Goal: Transaction & Acquisition: Purchase product/service

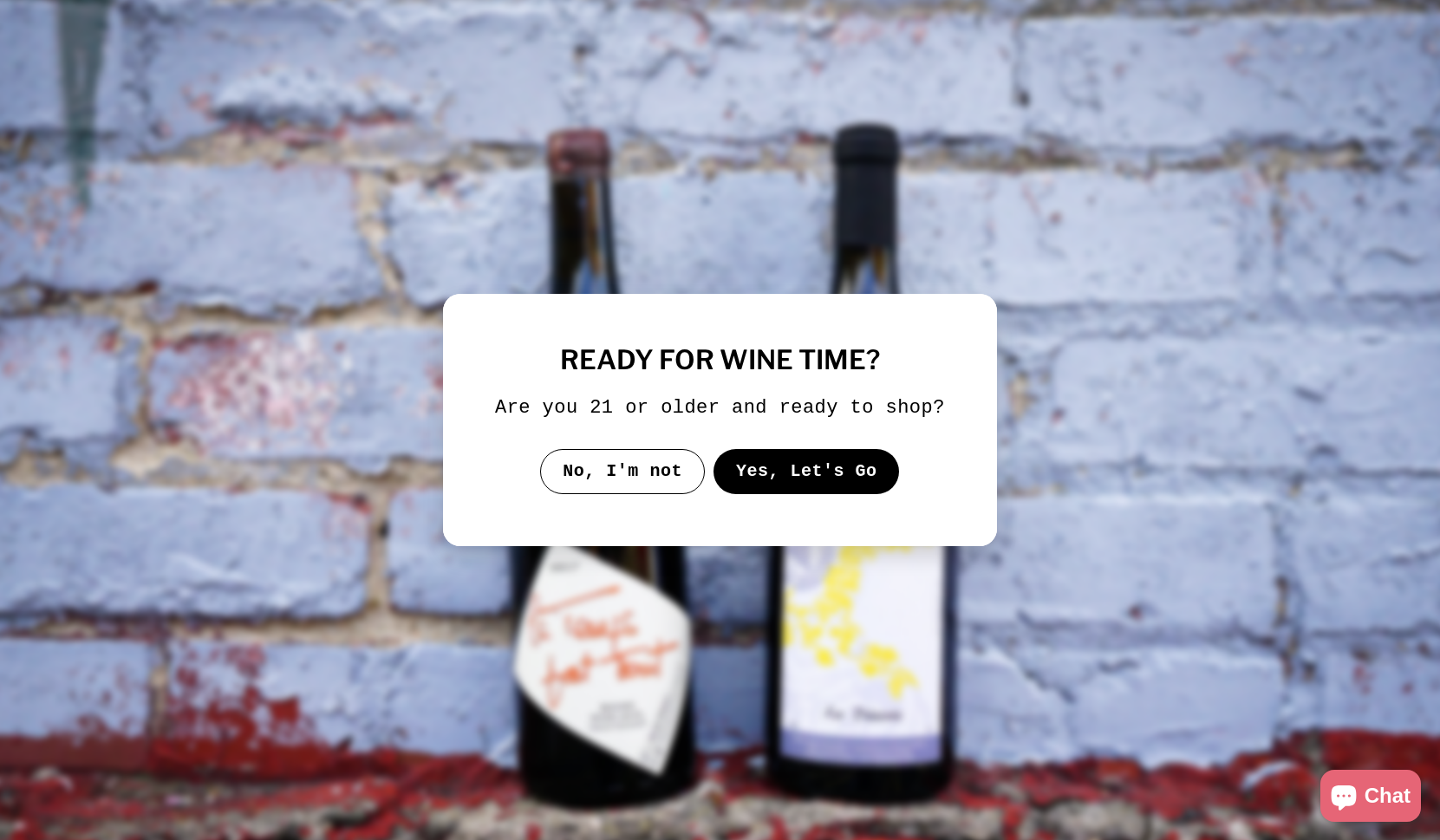
click at [797, 494] on button "Yes, Let's Go" at bounding box center [807, 472] width 186 height 46
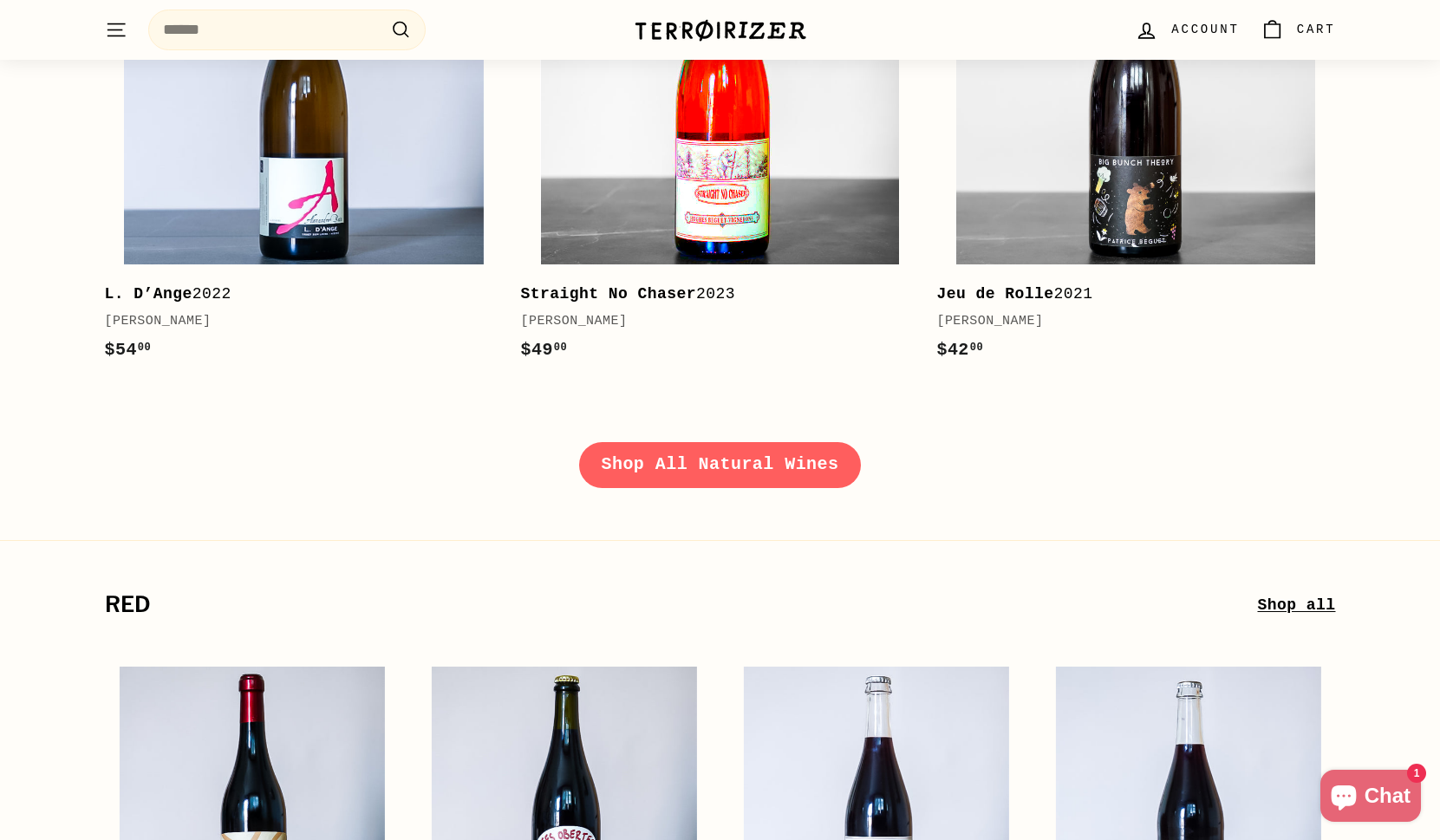
scroll to position [2546, 0]
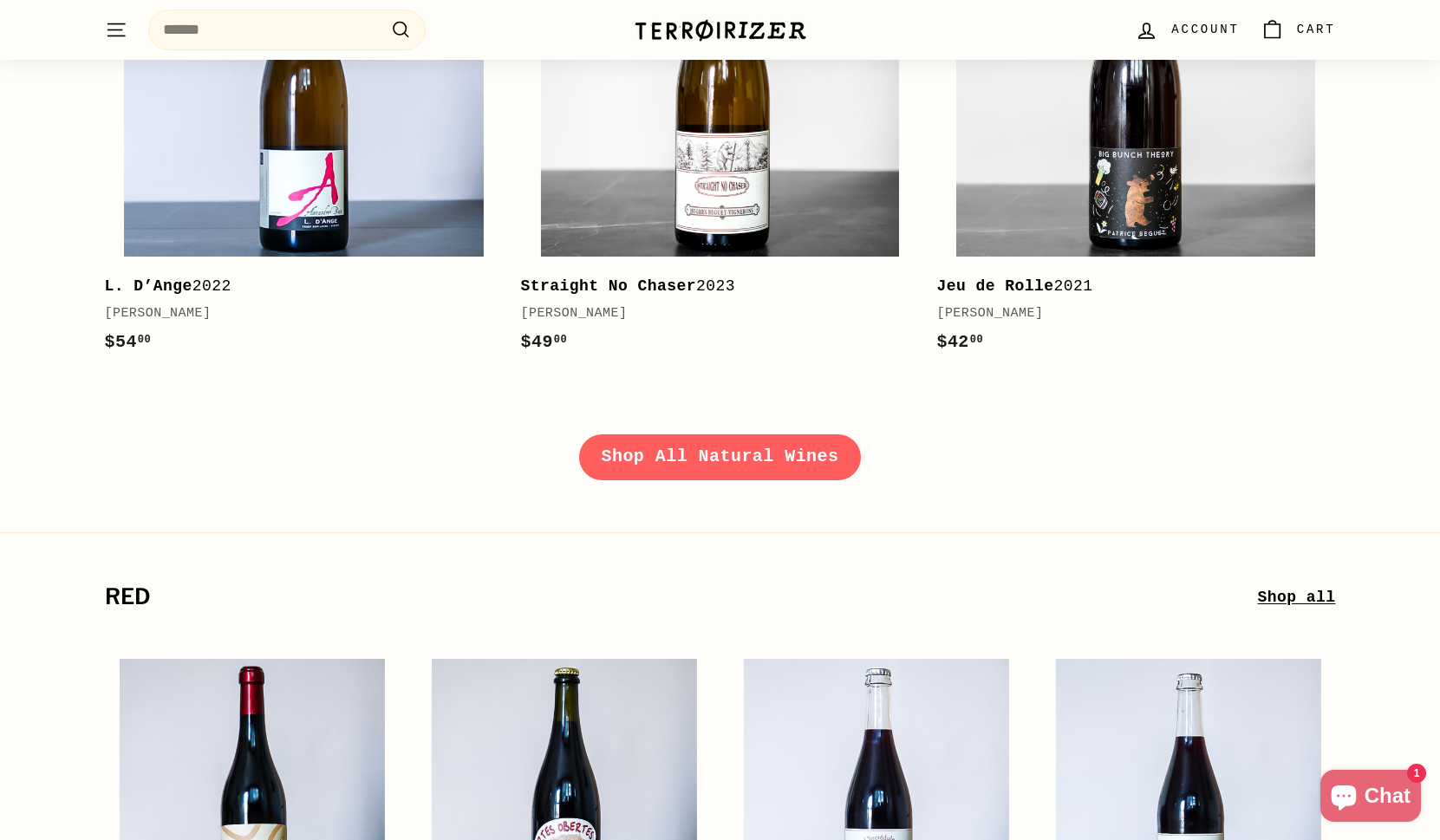
click at [784, 464] on link "Shop All Natural Wines" at bounding box center [720, 457] width 282 height 46
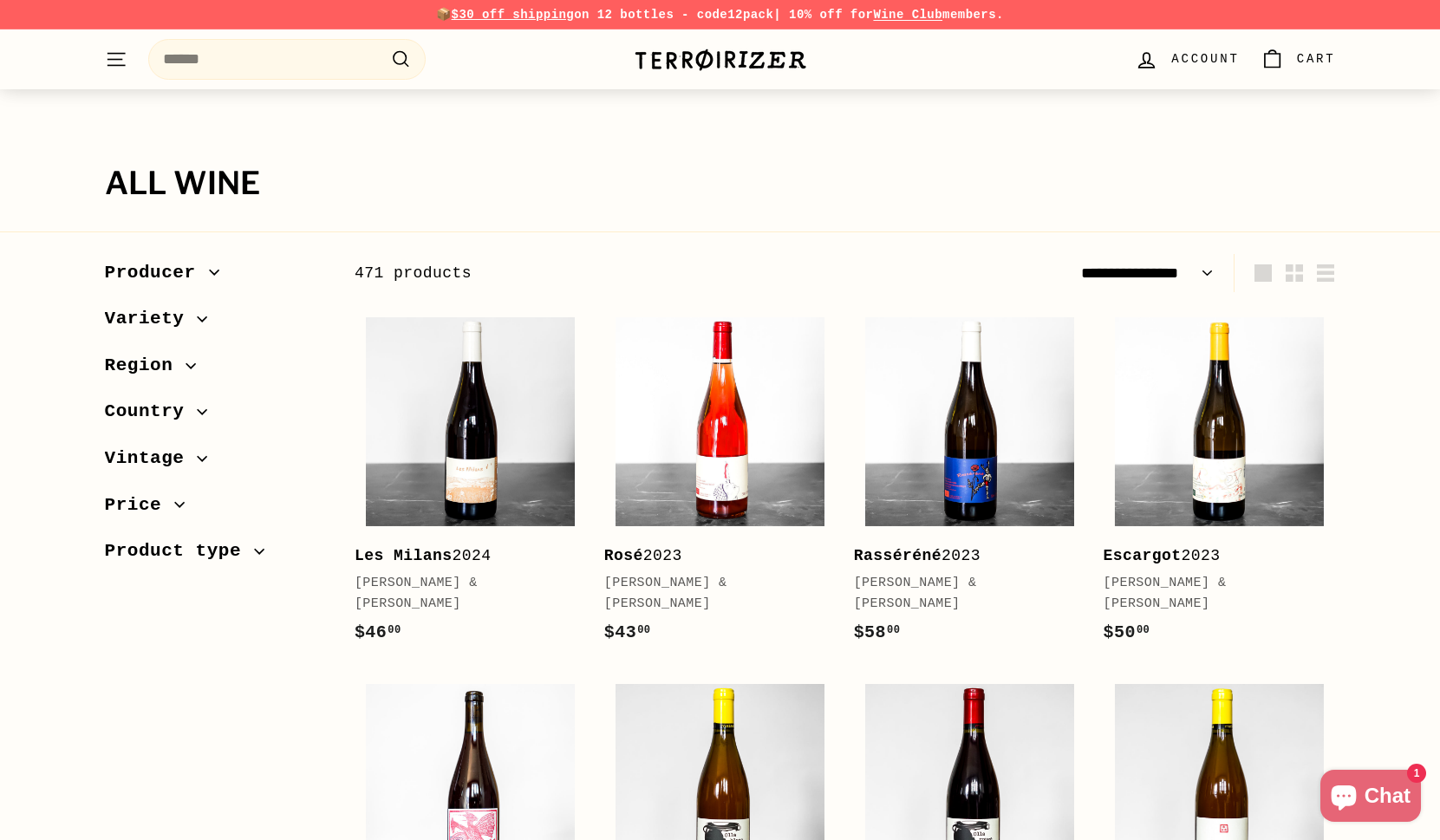
select select "**********"
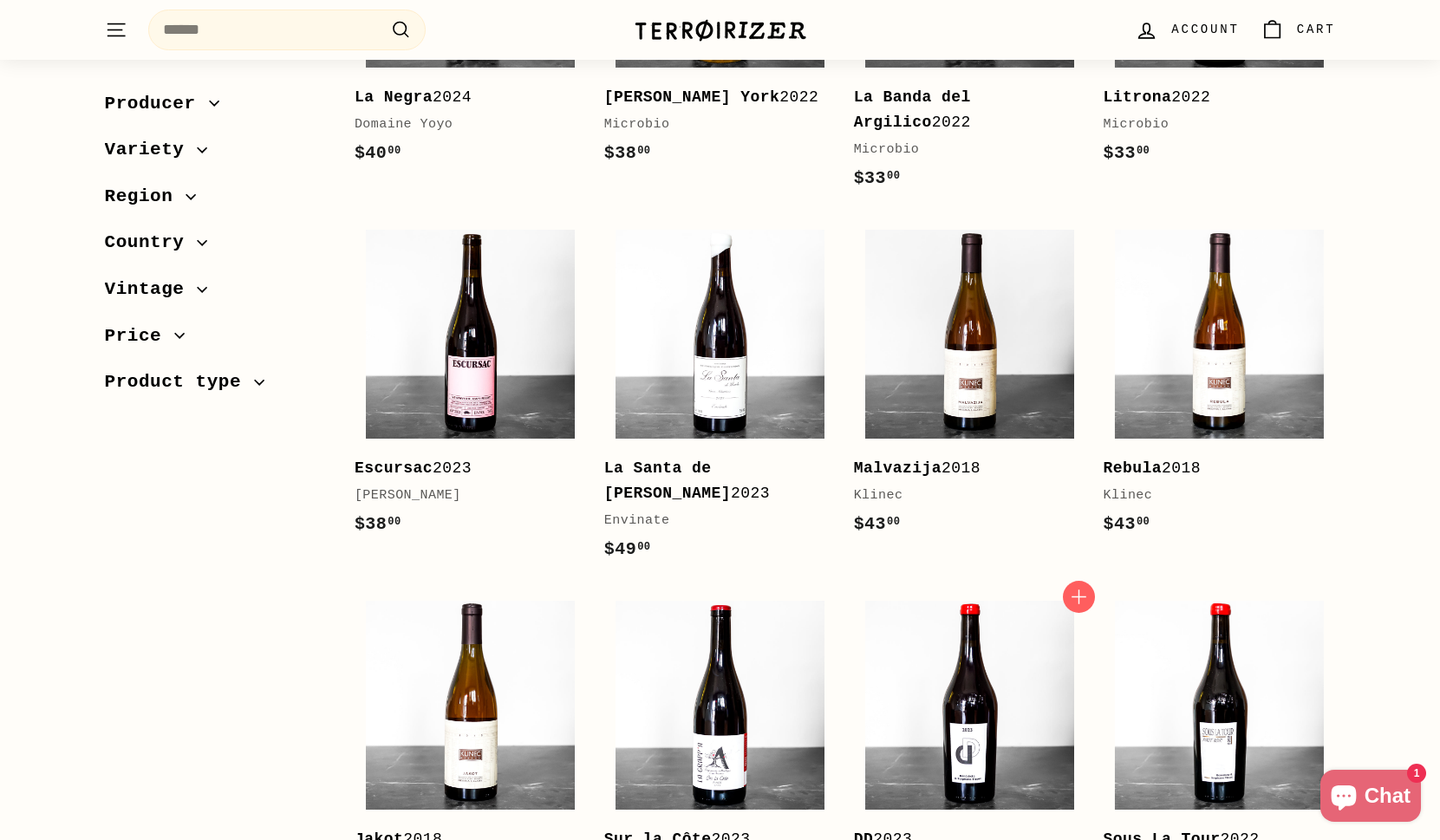
scroll to position [2422, 0]
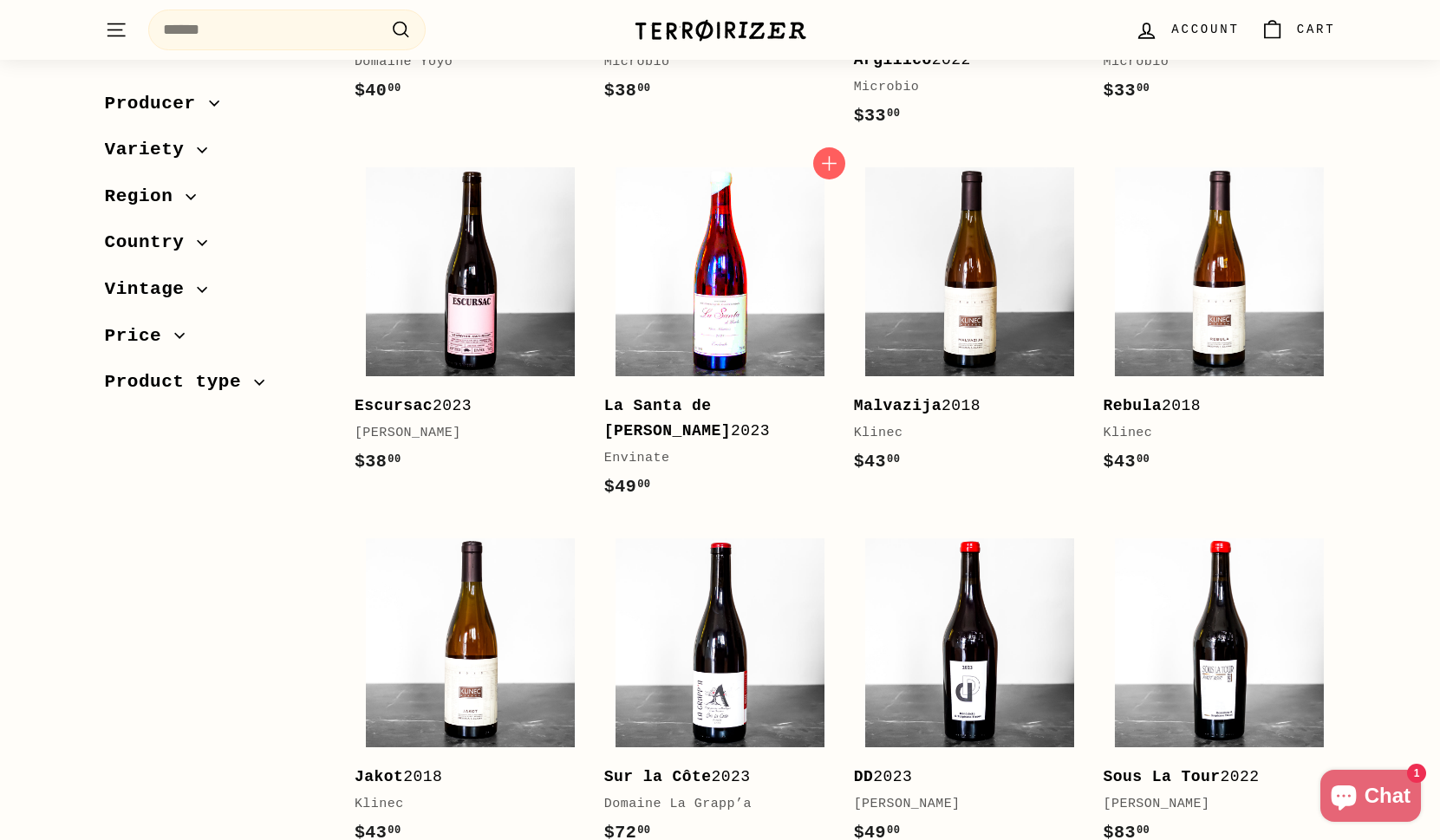
click at [745, 292] on img at bounding box center [720, 271] width 209 height 209
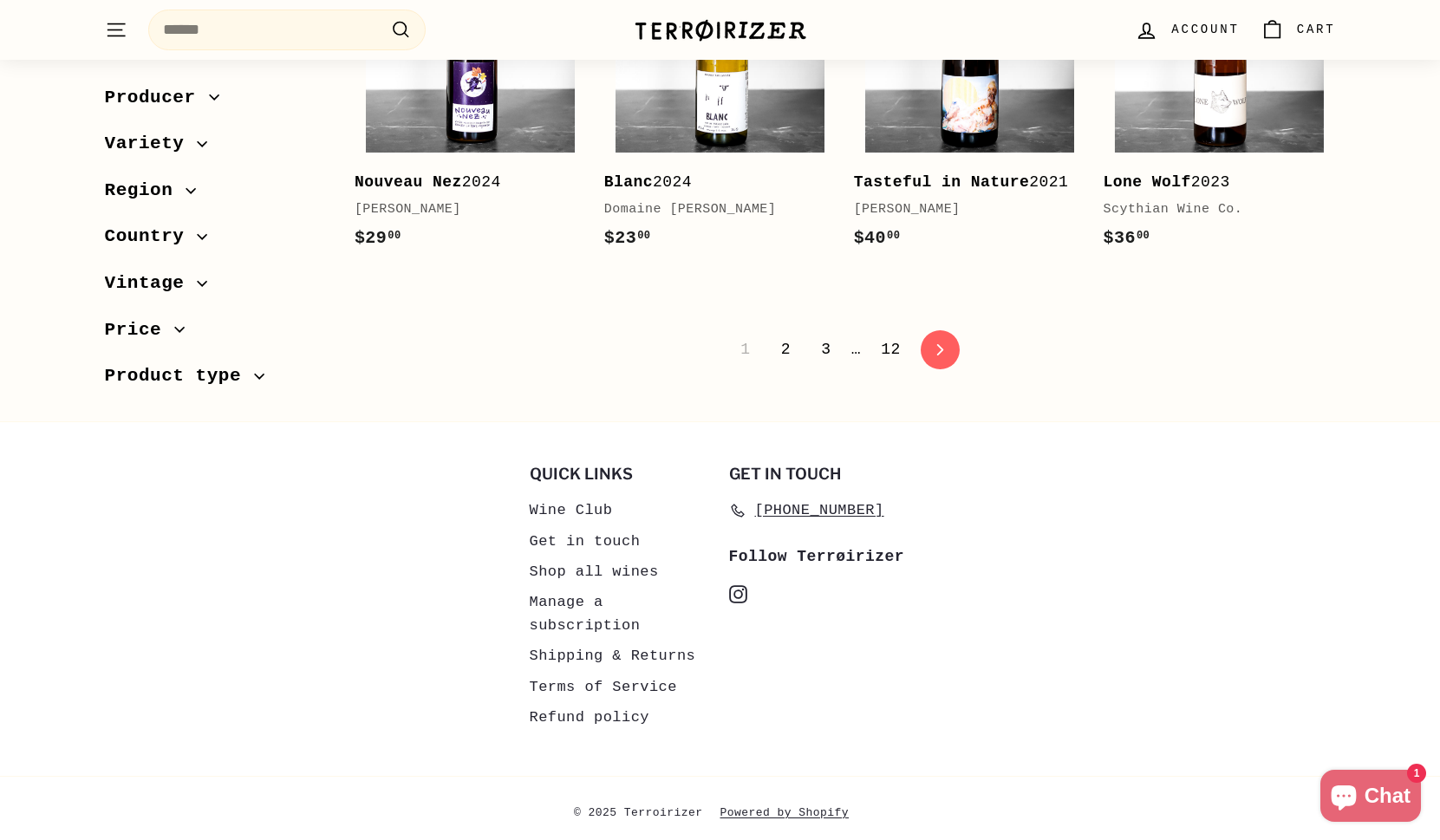
scroll to position [3730, 0]
click at [788, 364] on link "2" at bounding box center [786, 349] width 31 height 30
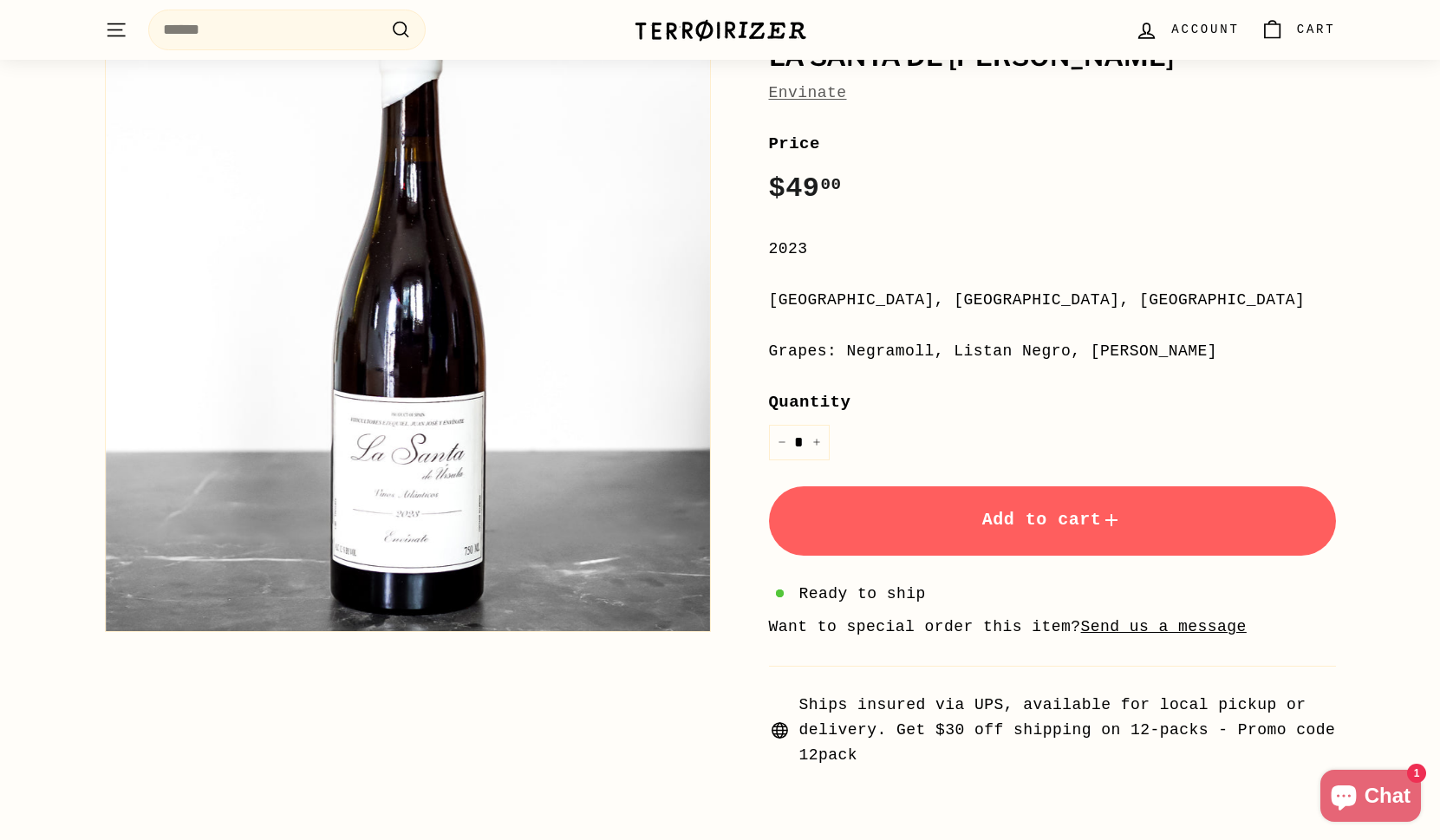
scroll to position [192, 0]
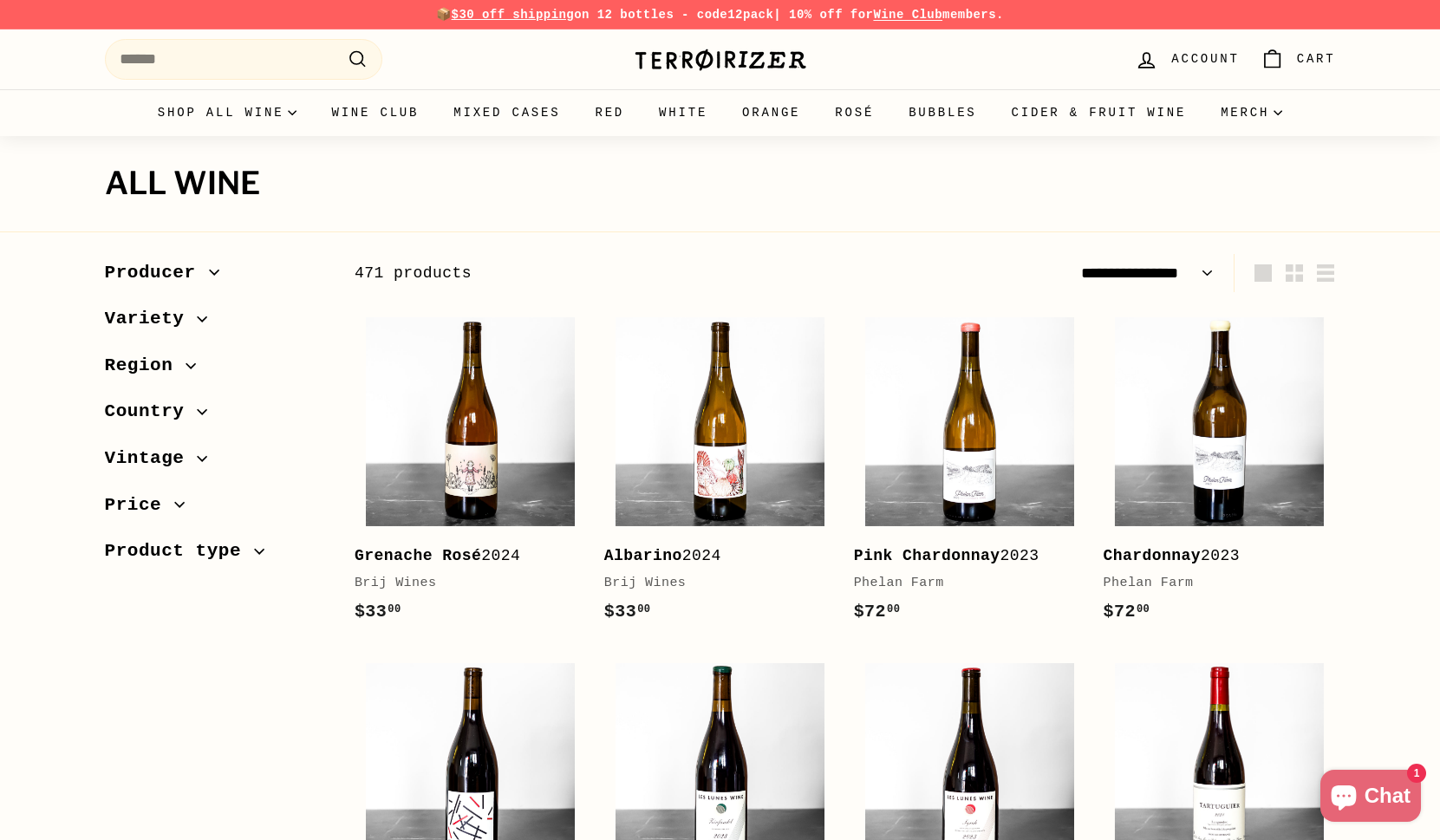
select select "**********"
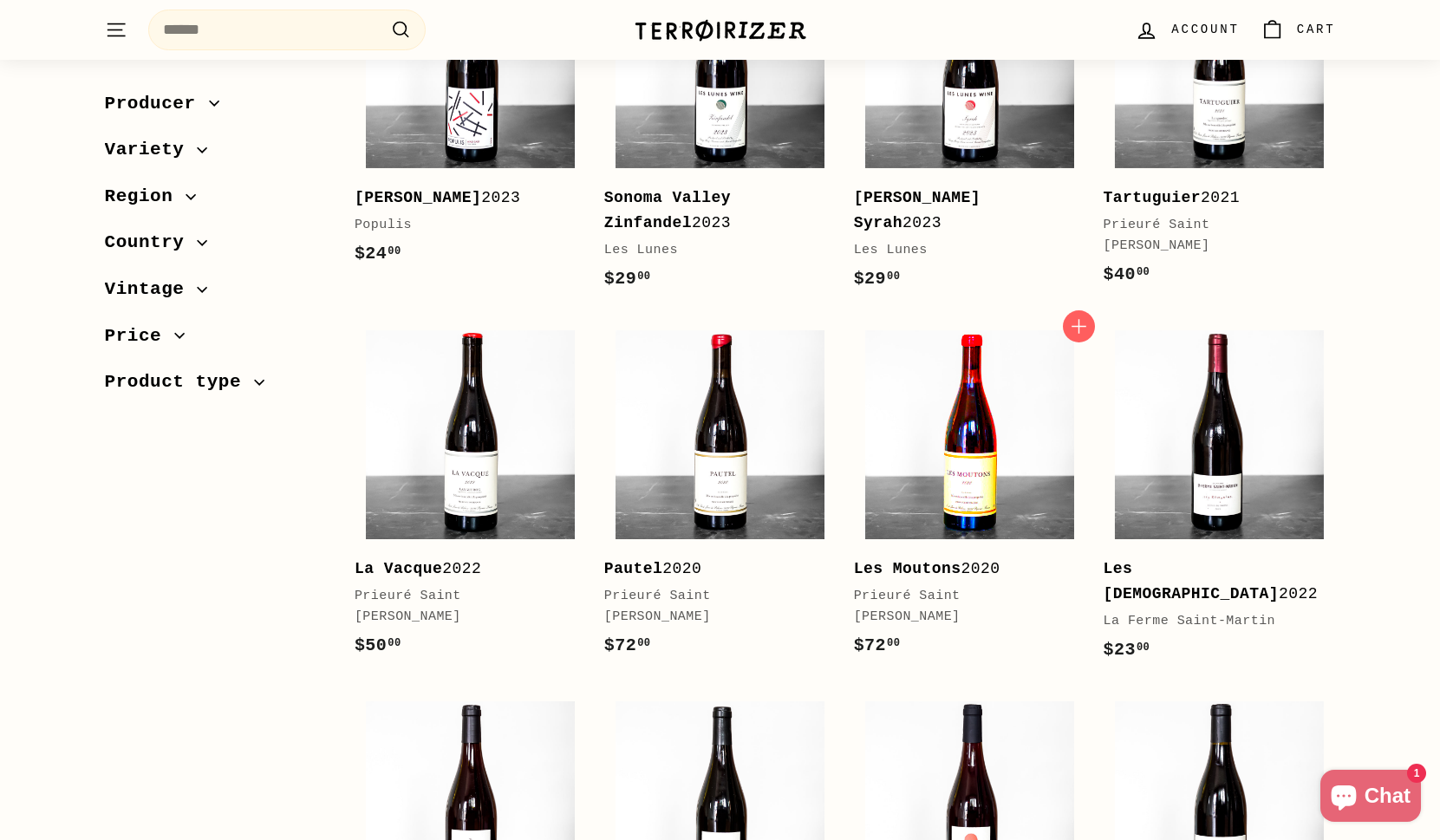
scroll to position [721, 0]
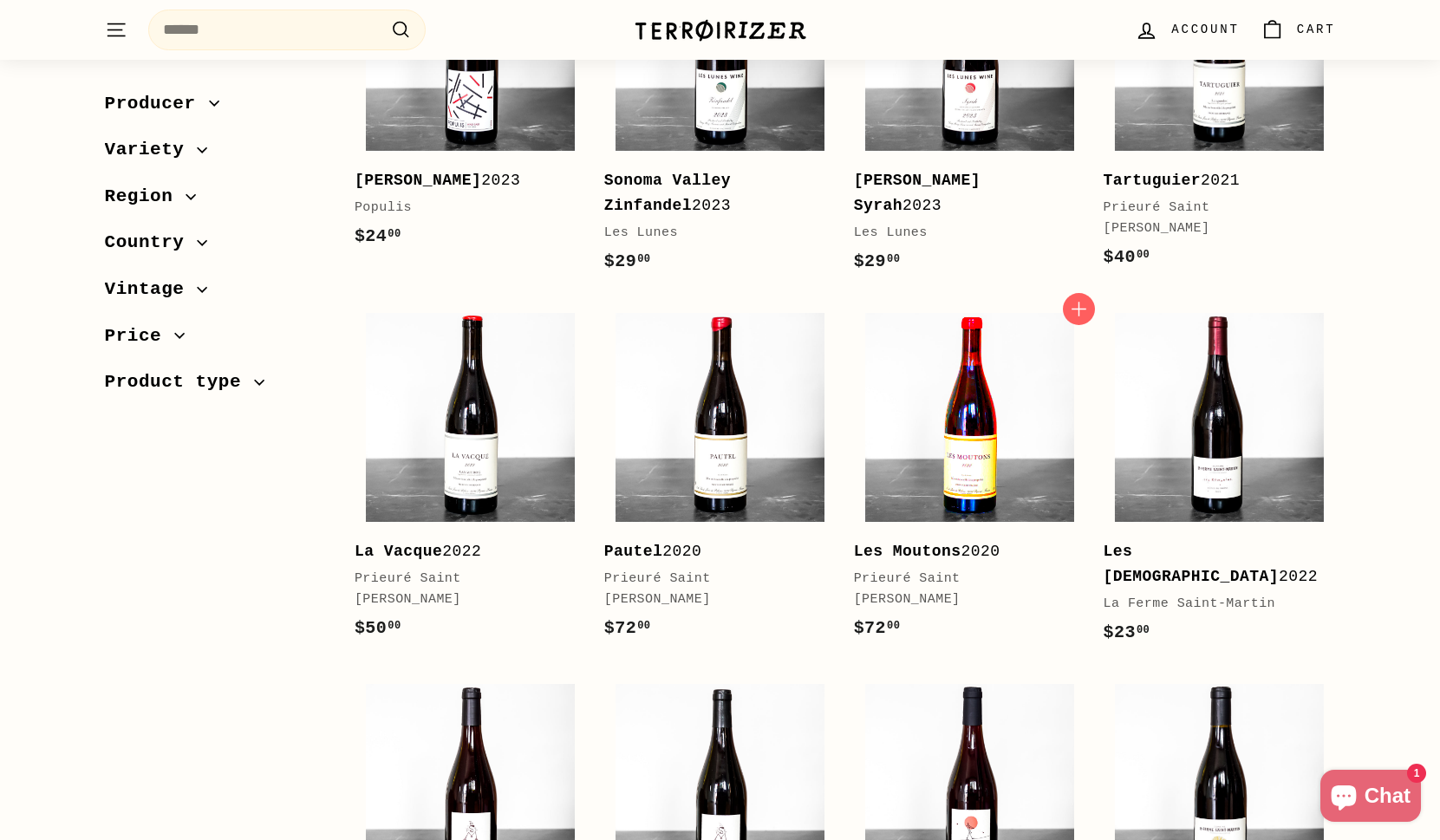
click at [933, 428] on img at bounding box center [969, 417] width 209 height 209
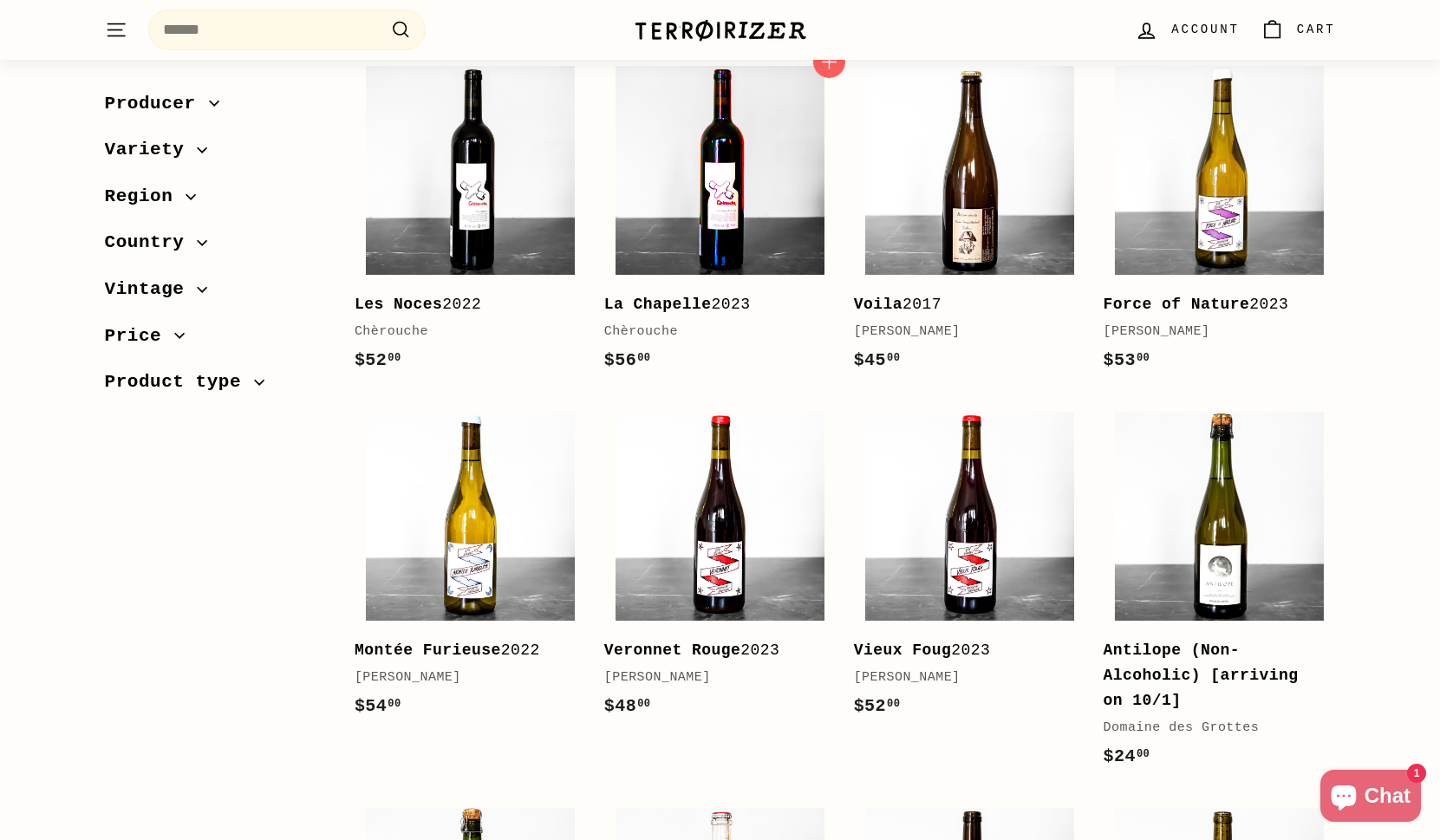
scroll to position [2378, 0]
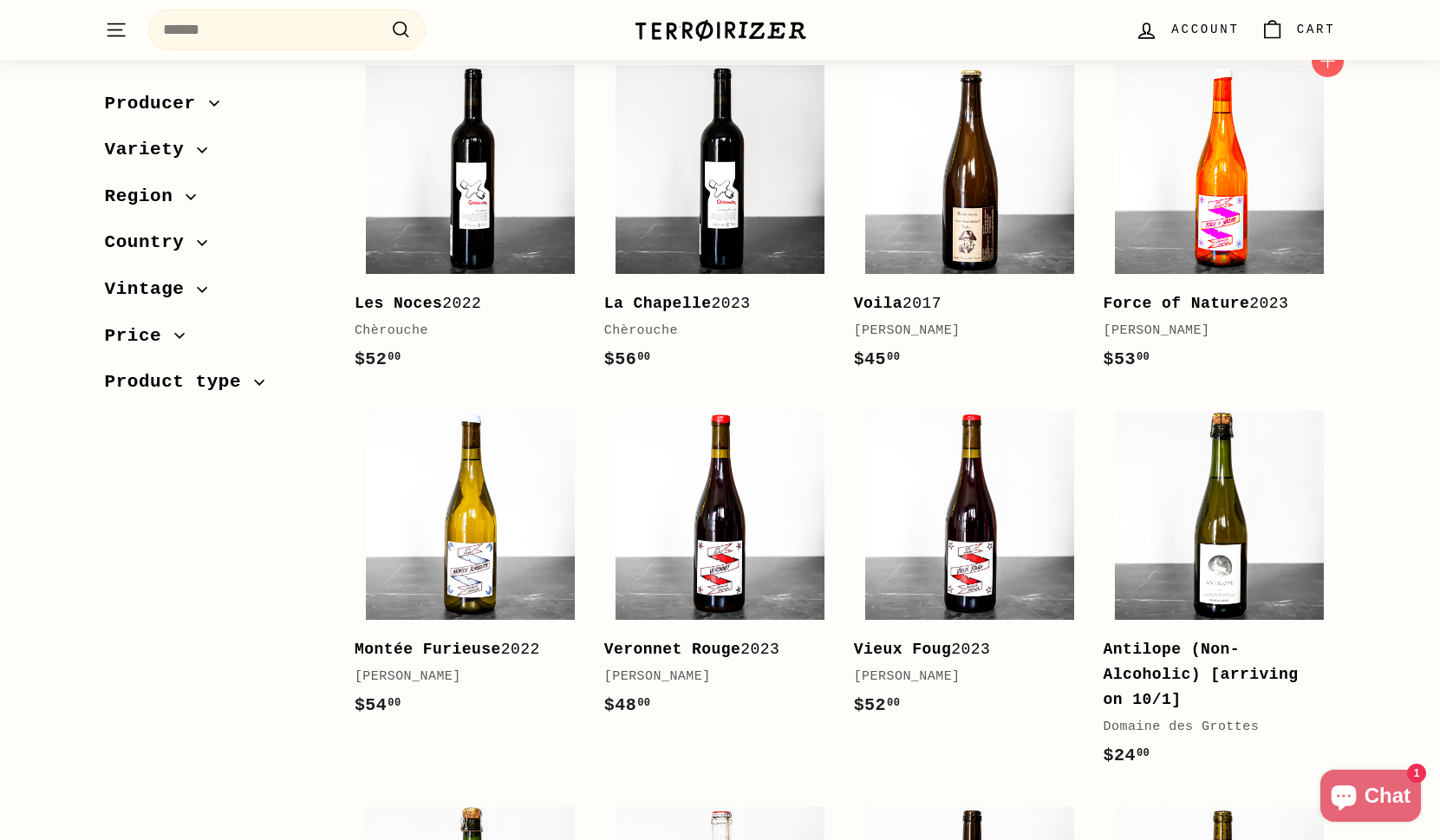
click at [1217, 200] on img at bounding box center [1219, 169] width 209 height 209
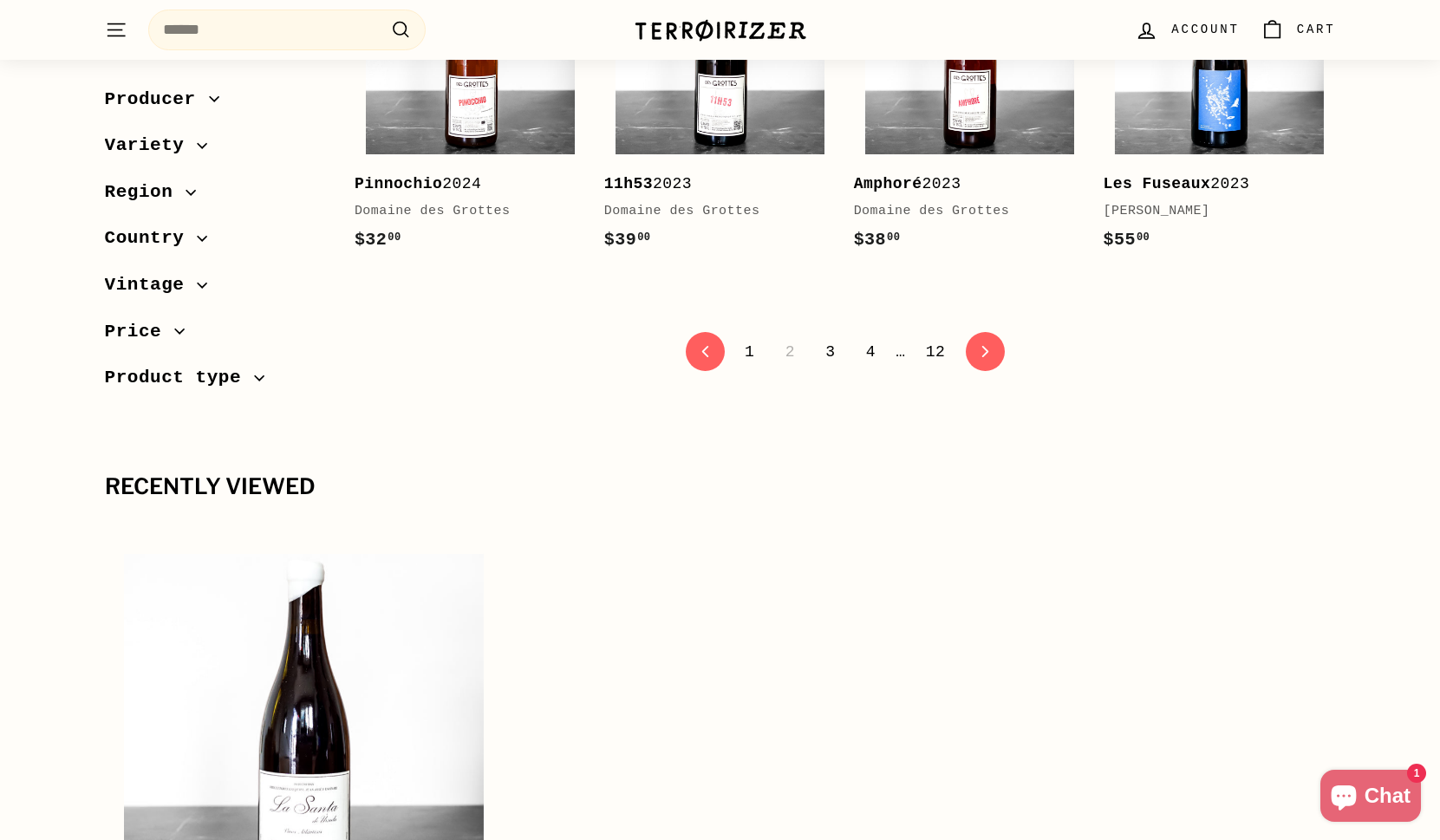
scroll to position [3637, 0]
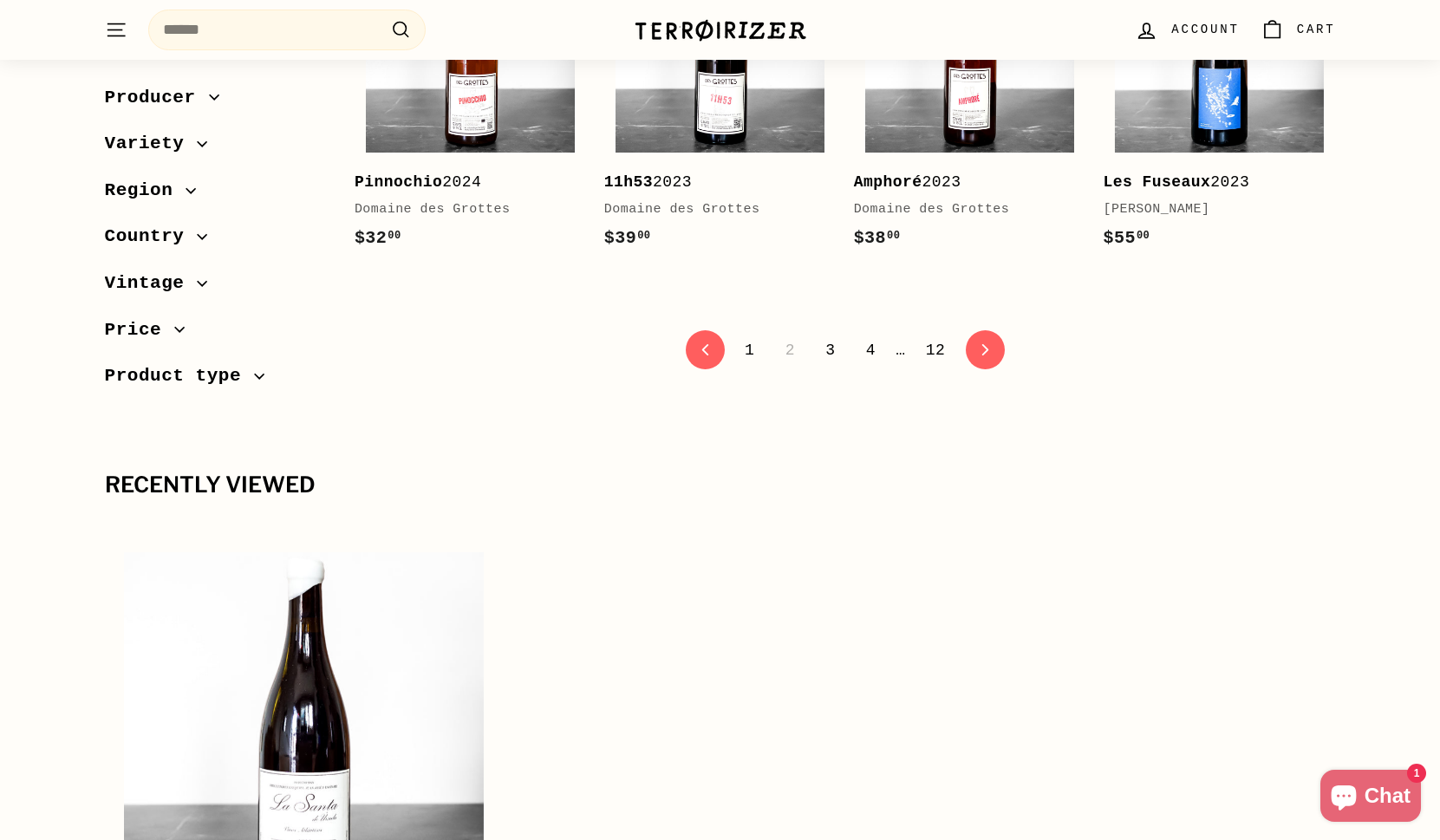
click at [836, 364] on link "3" at bounding box center [831, 351] width 31 height 30
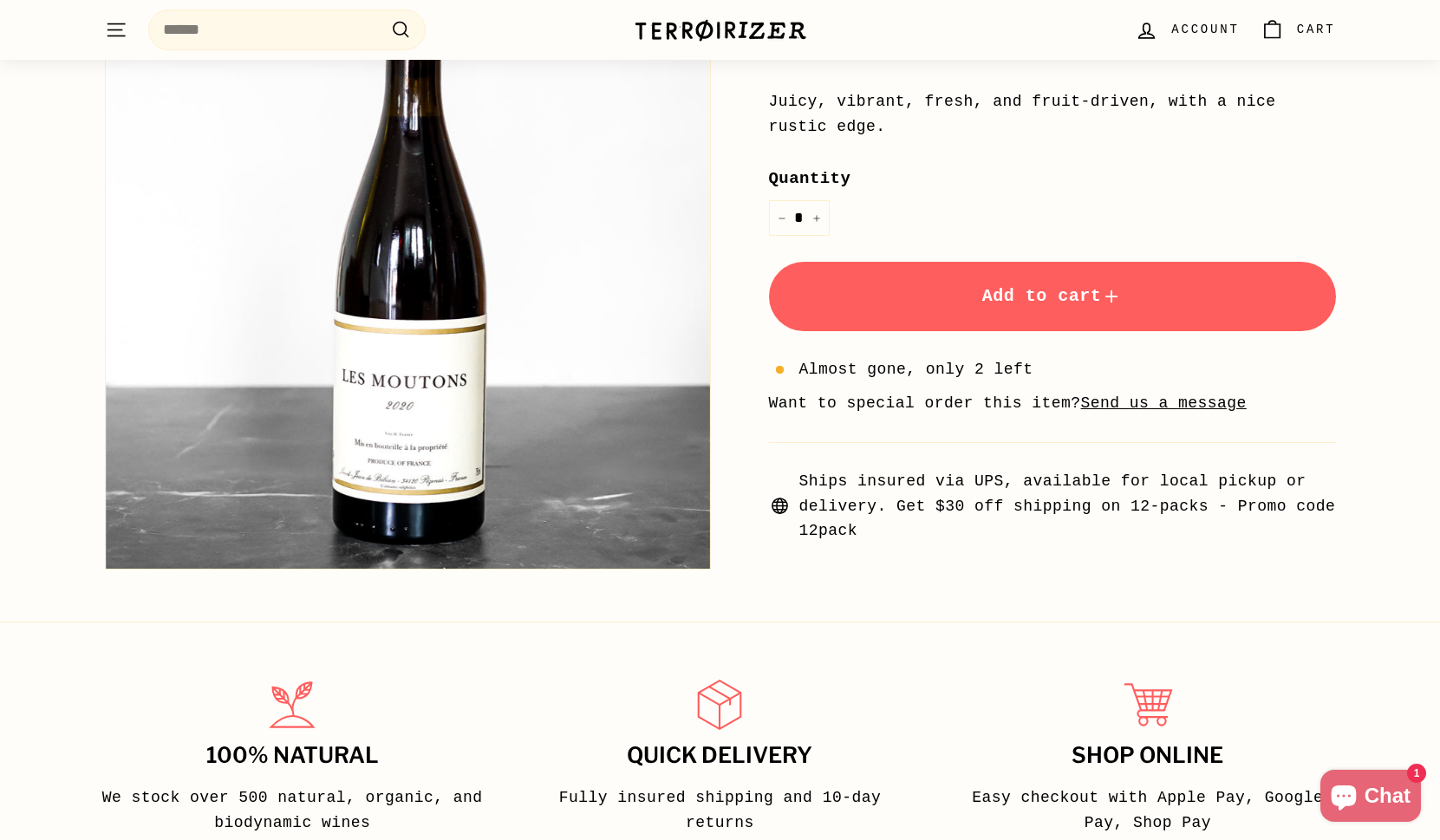
scroll to position [490, 0]
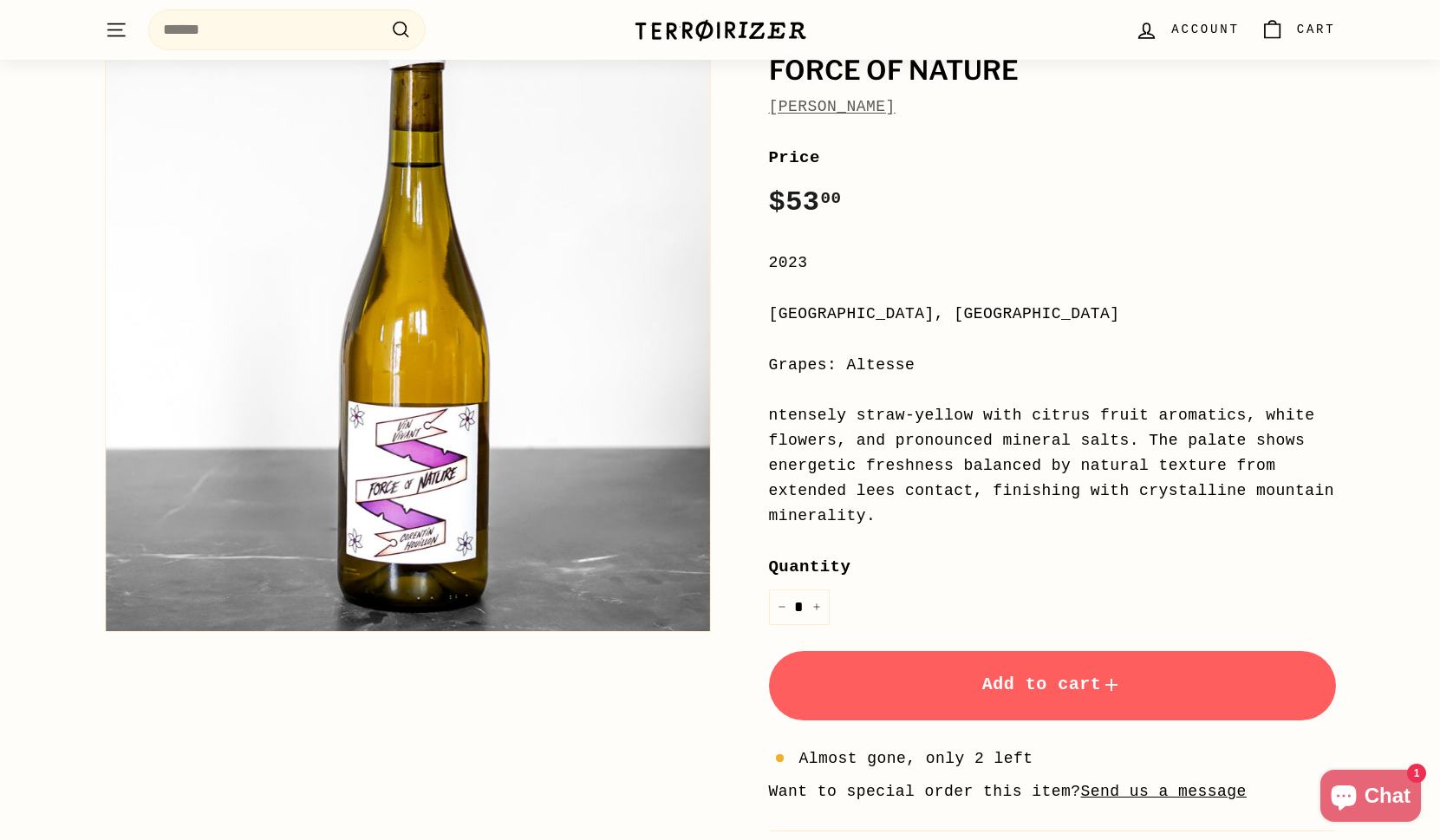
scroll to position [174, 0]
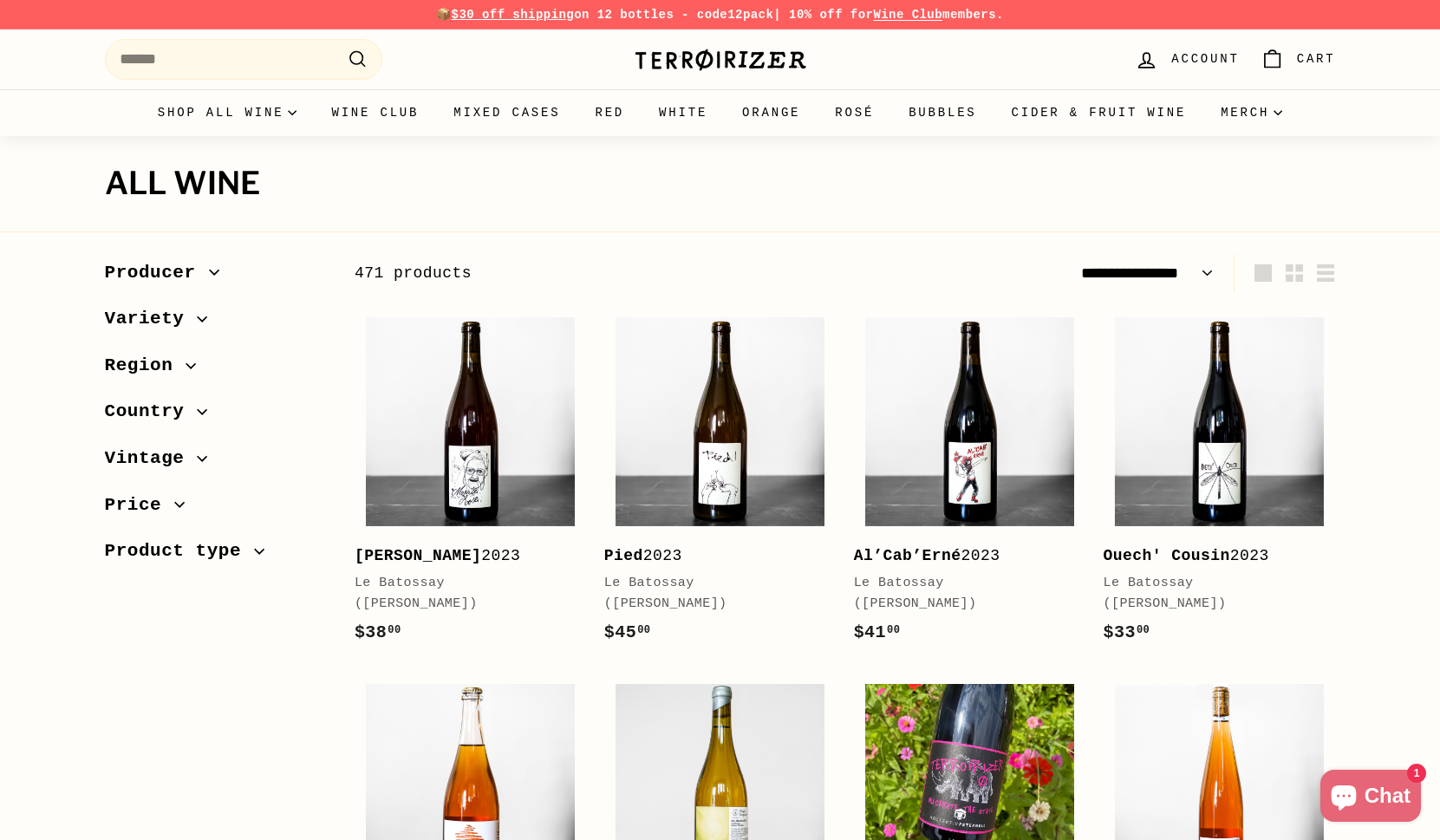
select select "**********"
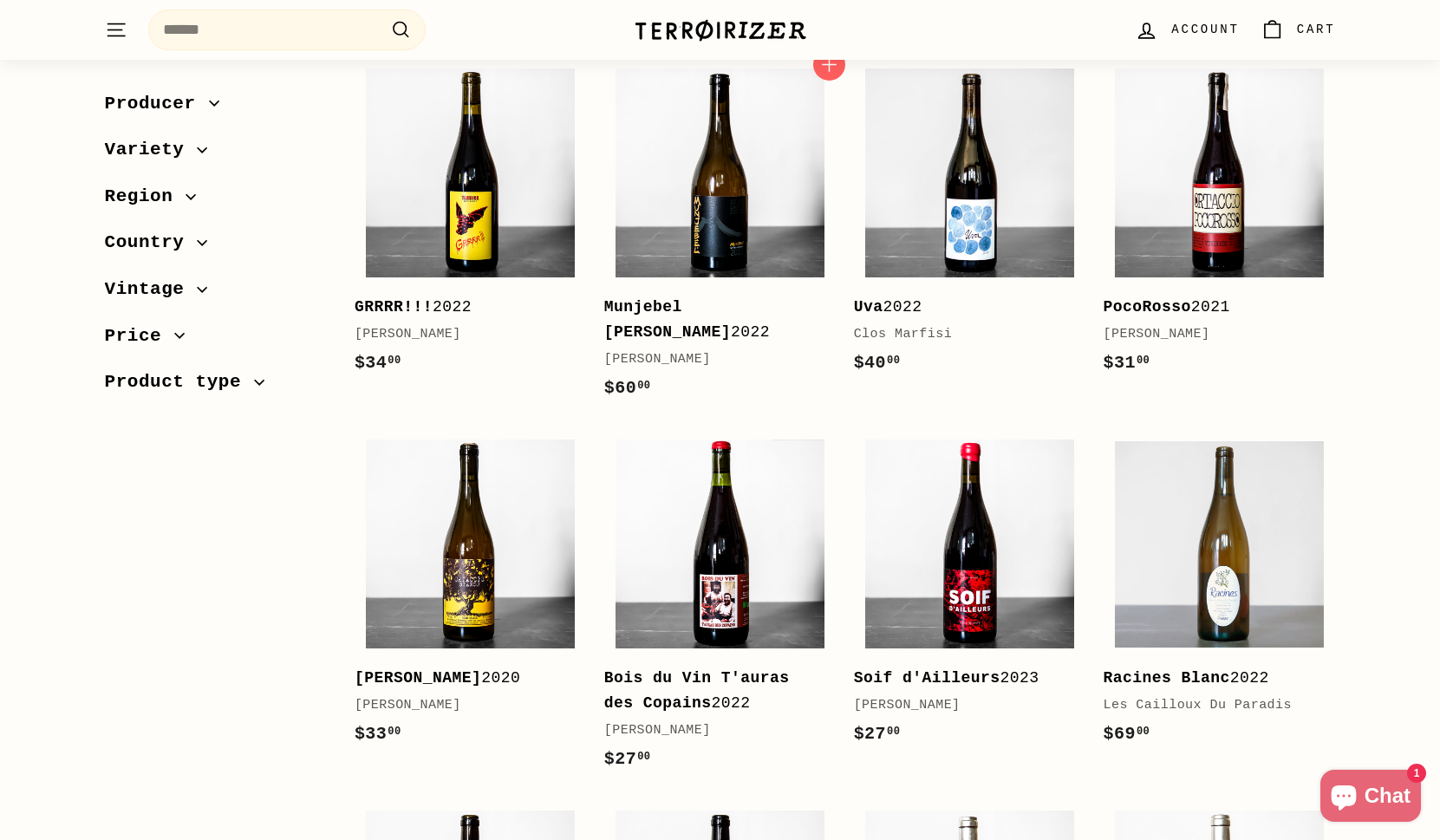
scroll to position [2767, 0]
click at [945, 514] on img at bounding box center [969, 544] width 209 height 209
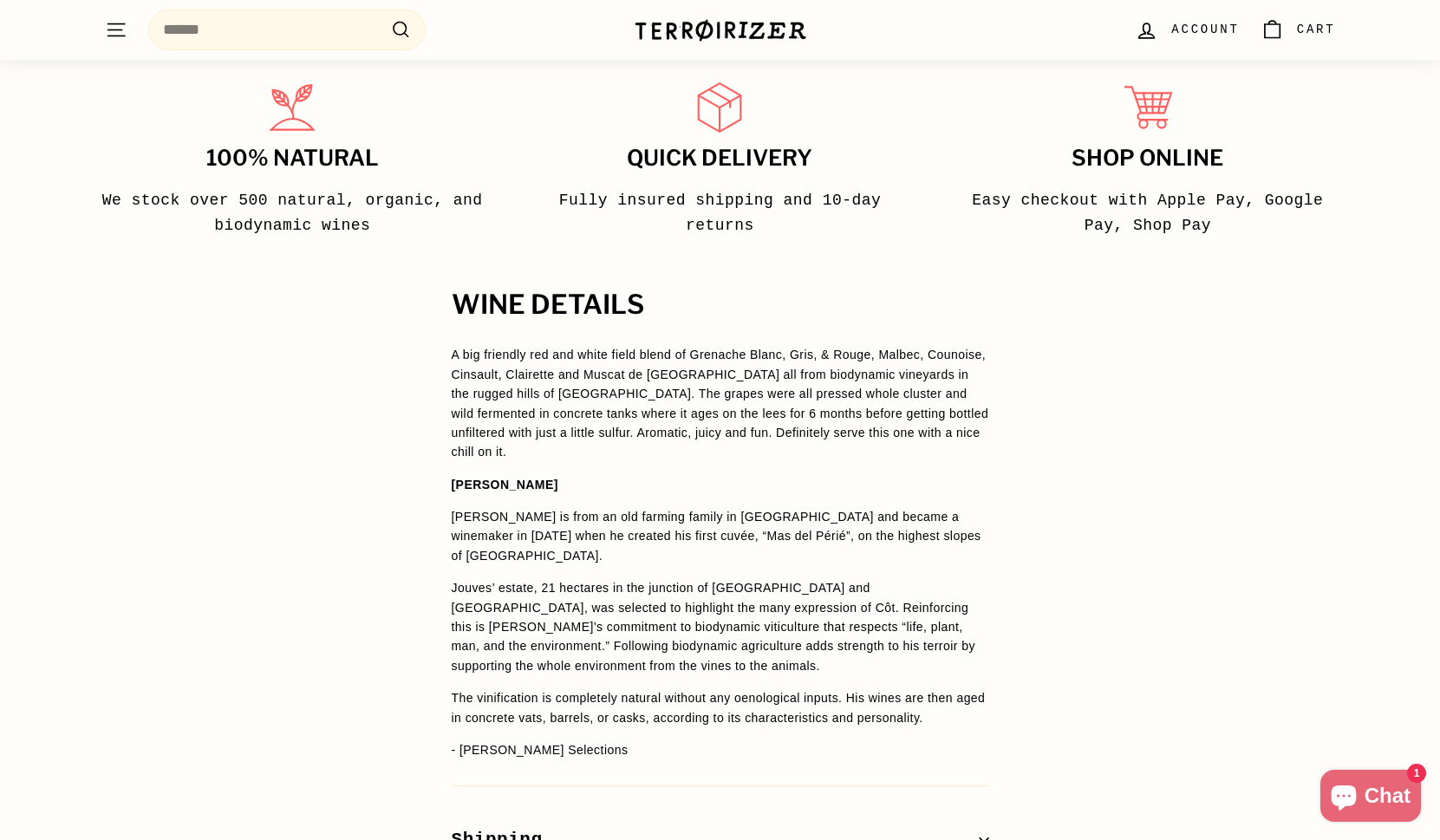
scroll to position [1051, 0]
